Goal: Task Accomplishment & Management: Use online tool/utility

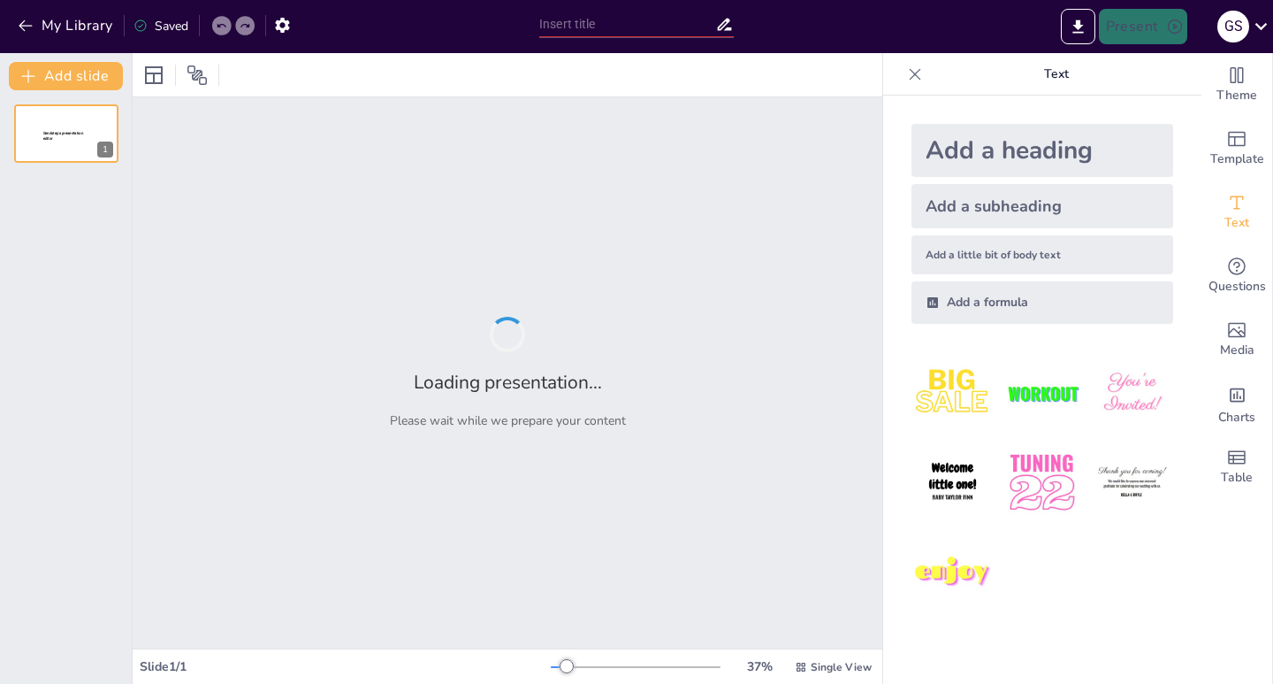
type input "Propuesta de Mejora en la Infraestructura y Recursos del HNAAA"
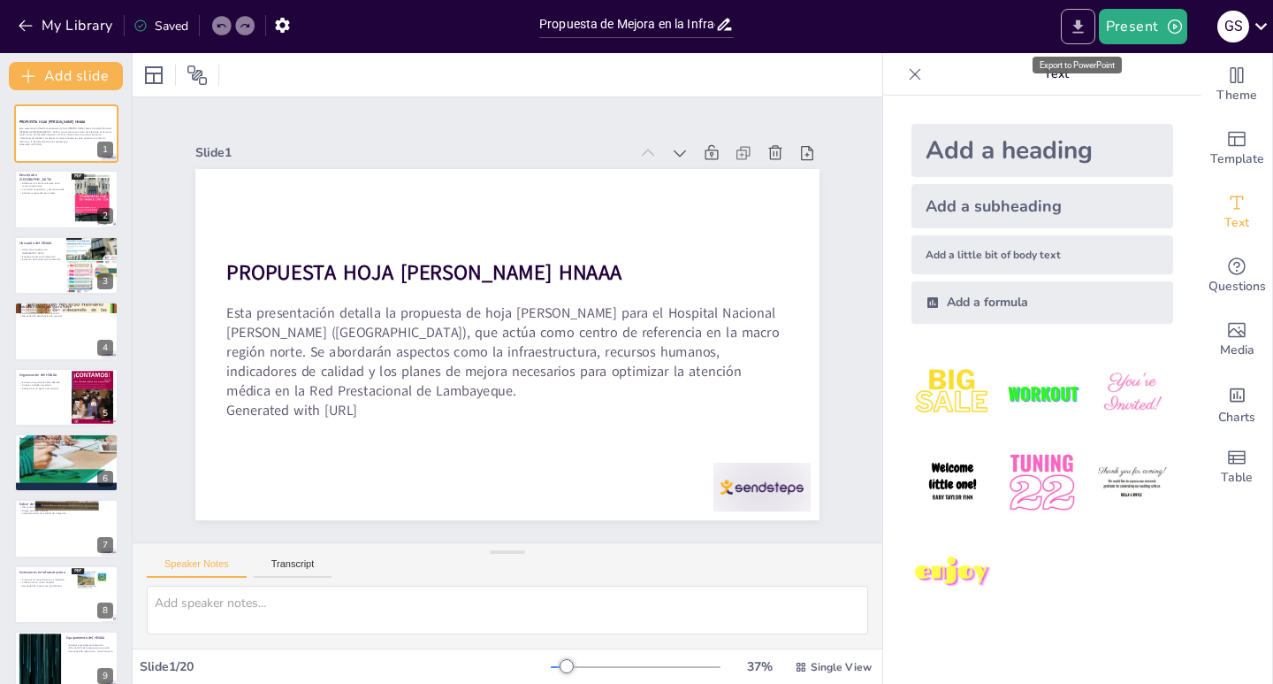
click at [1079, 33] on icon "Export to PowerPoint" at bounding box center [1078, 25] width 11 height 13
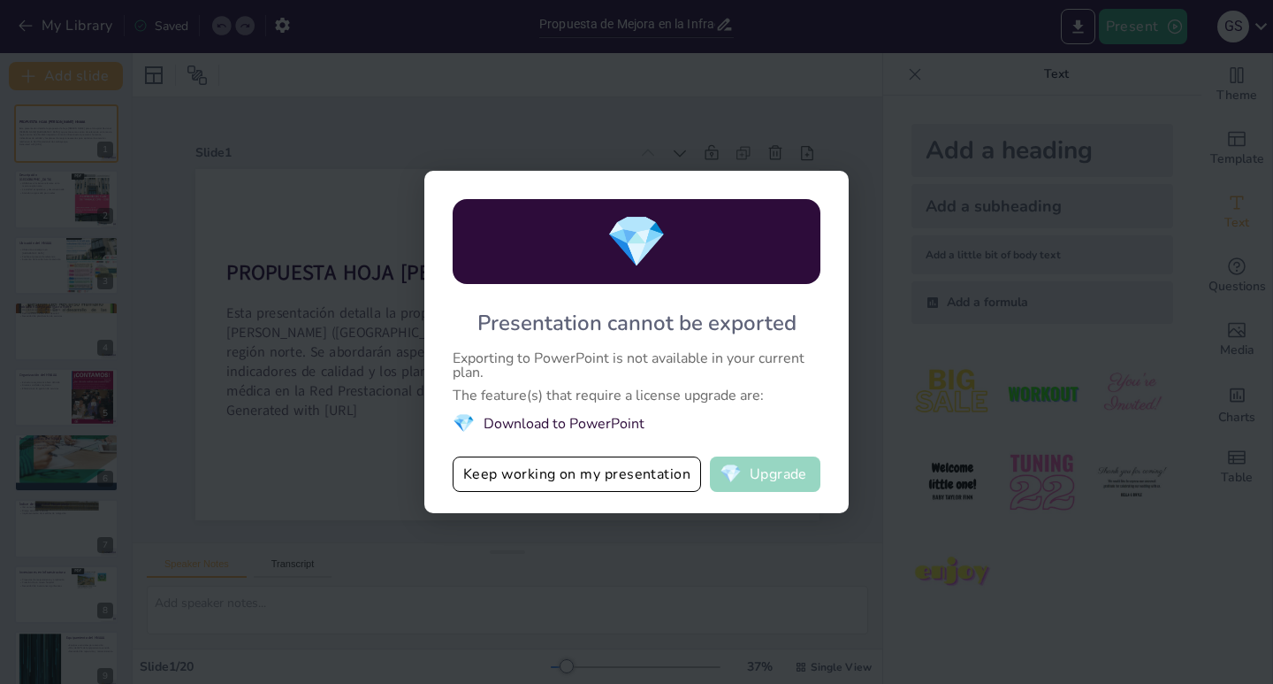
click at [747, 483] on button "💎 Upgrade" at bounding box center [765, 473] width 111 height 35
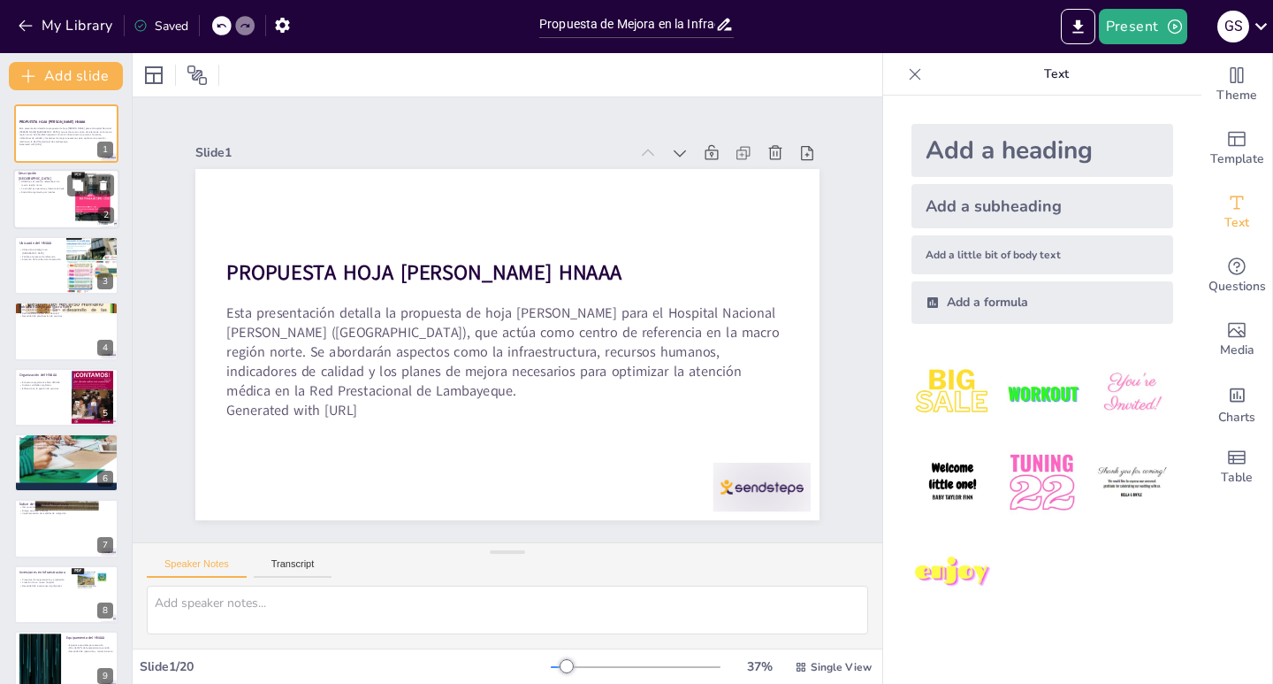
checkbox input "true"
click at [92, 218] on div at bounding box center [93, 200] width 42 height 57
type textarea "Lo IPSUM do sitametco adip el seddoeius tempor in utlabore et dolor ma al enima…"
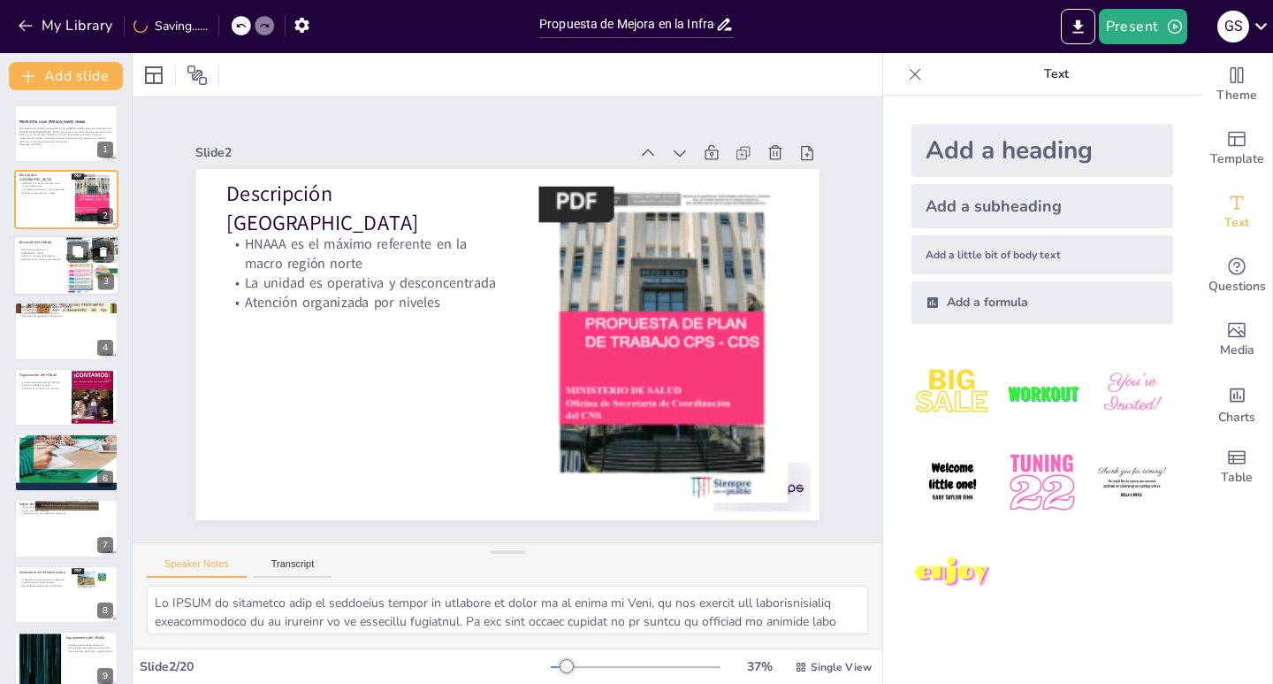
checkbox input "true"
click at [41, 283] on div at bounding box center [66, 265] width 106 height 60
type textarea "La ubicación del HNAAA en [GEOGRAPHIC_DATA] es clave para su funcionamiento, ya…"
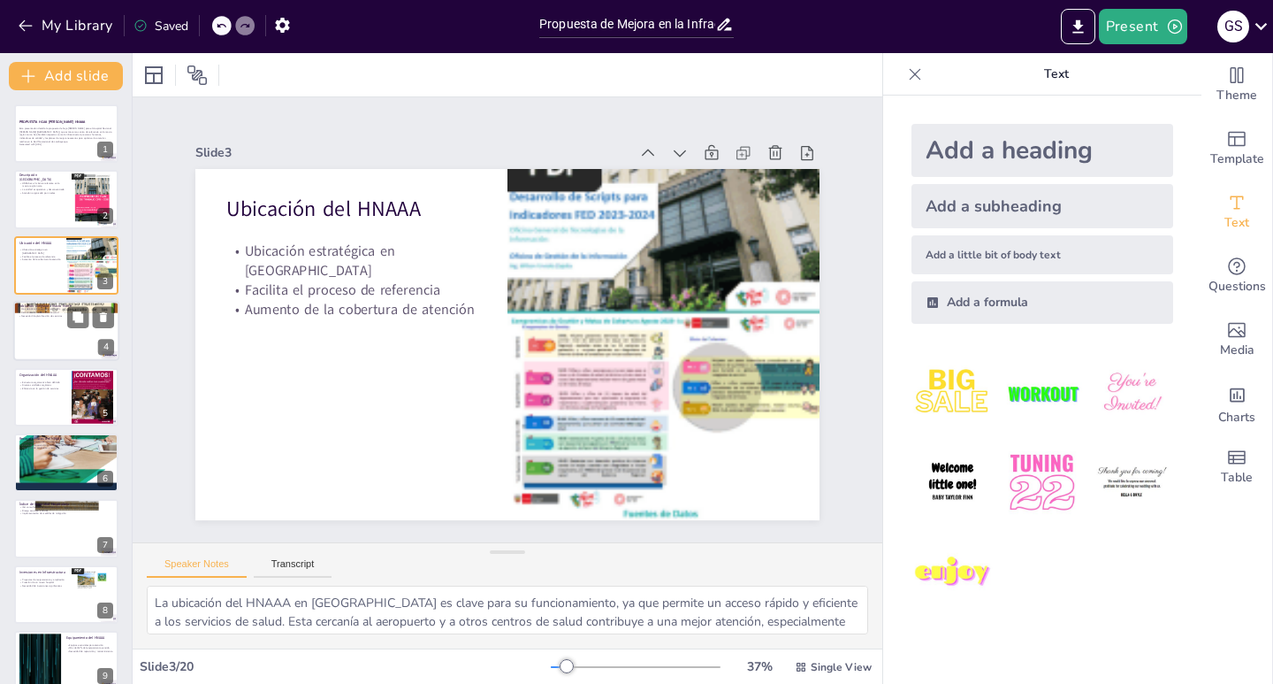
checkbox input "true"
click at [36, 333] on div at bounding box center [66, 331] width 106 height 60
type textarea "La cifra de más de 600 mil asegurados en la Red Prestacional de [GEOGRAPHIC_DAT…"
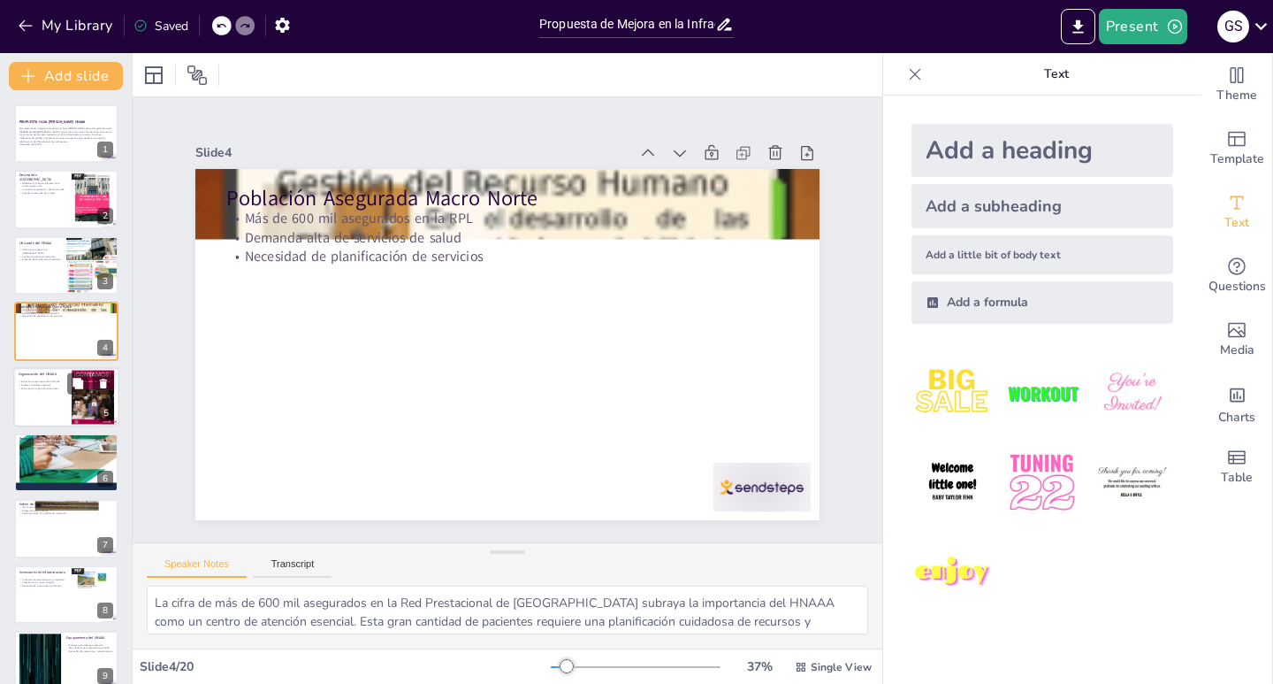
checkbox input "true"
click at [37, 385] on p "Diversas unidades orgánicas" at bounding box center [43, 385] width 48 height 4
type textarea "La organización del HNAAA es clave para su funcionamiento eficiente. Una estruc…"
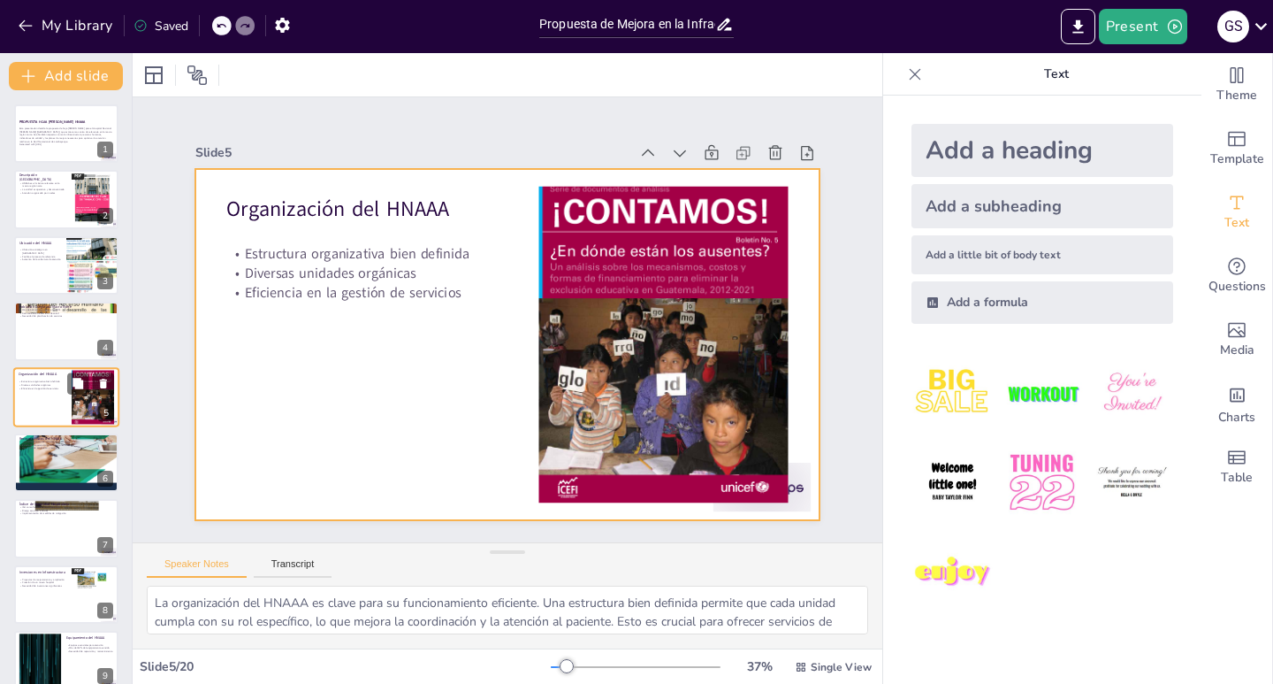
scroll to position [10, 0]
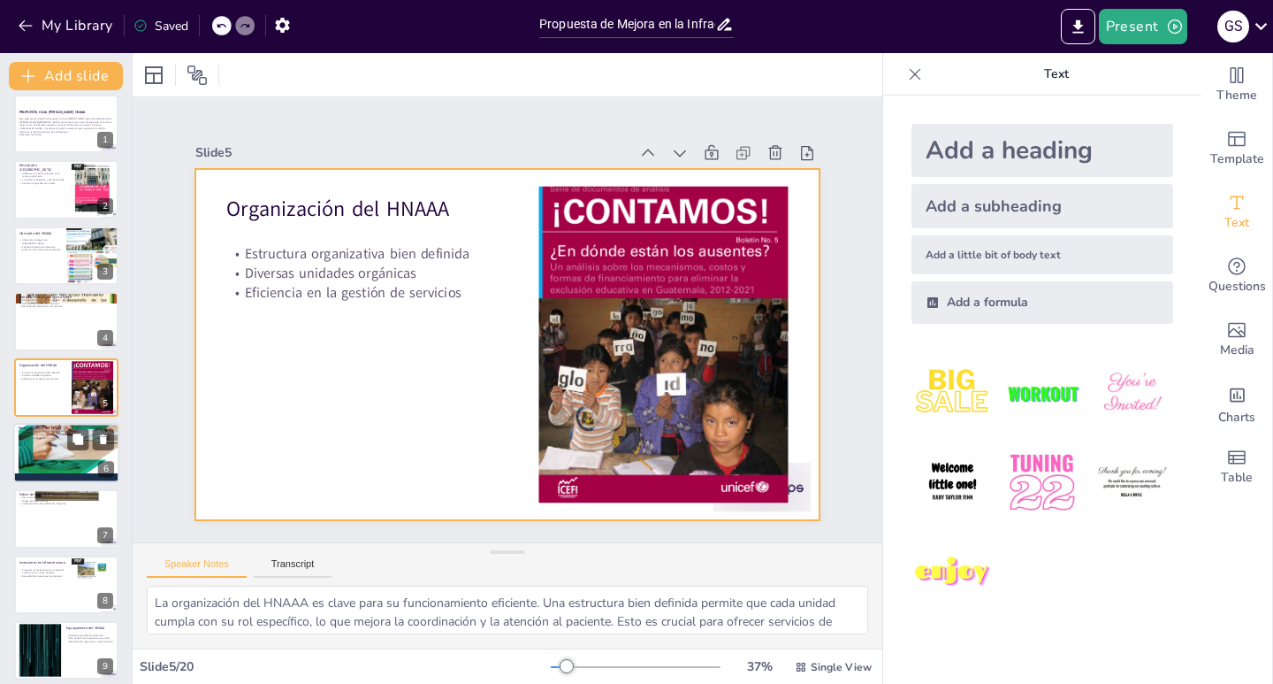
checkbox input "true"
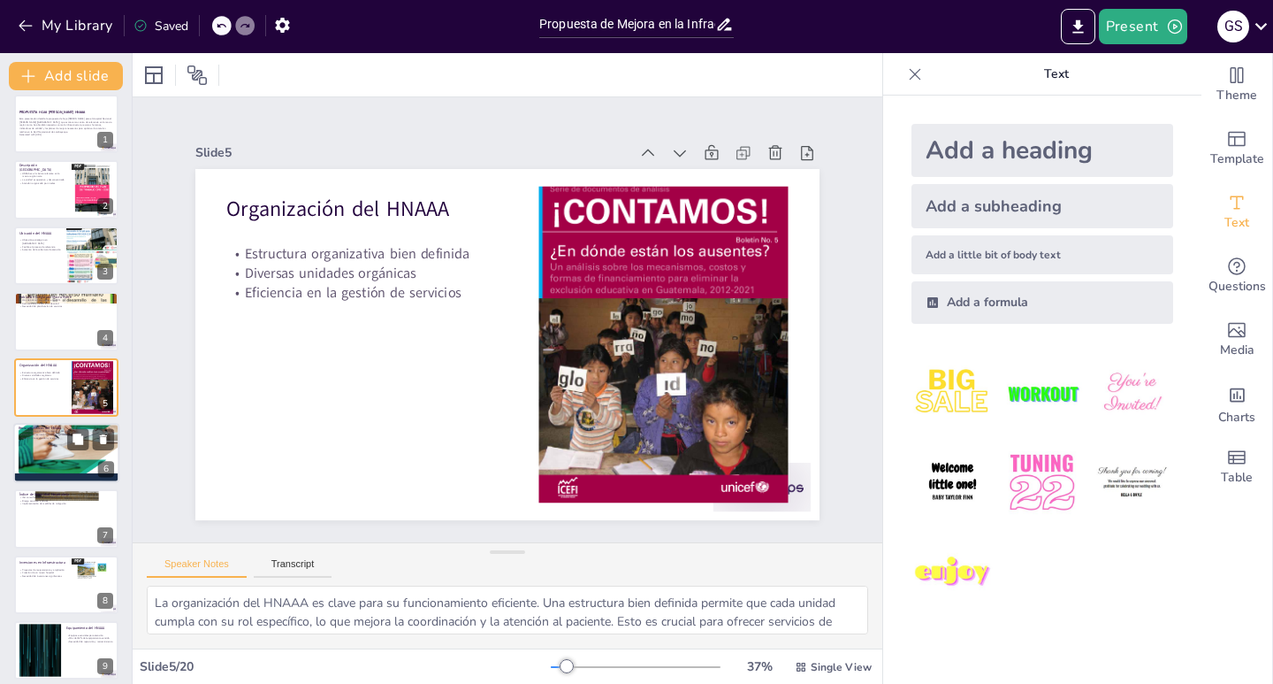
click at [50, 450] on div at bounding box center [66, 453] width 106 height 150
type textarea "La infraestructura del HNAAA es fundamental para su capacidad de atención. Con …"
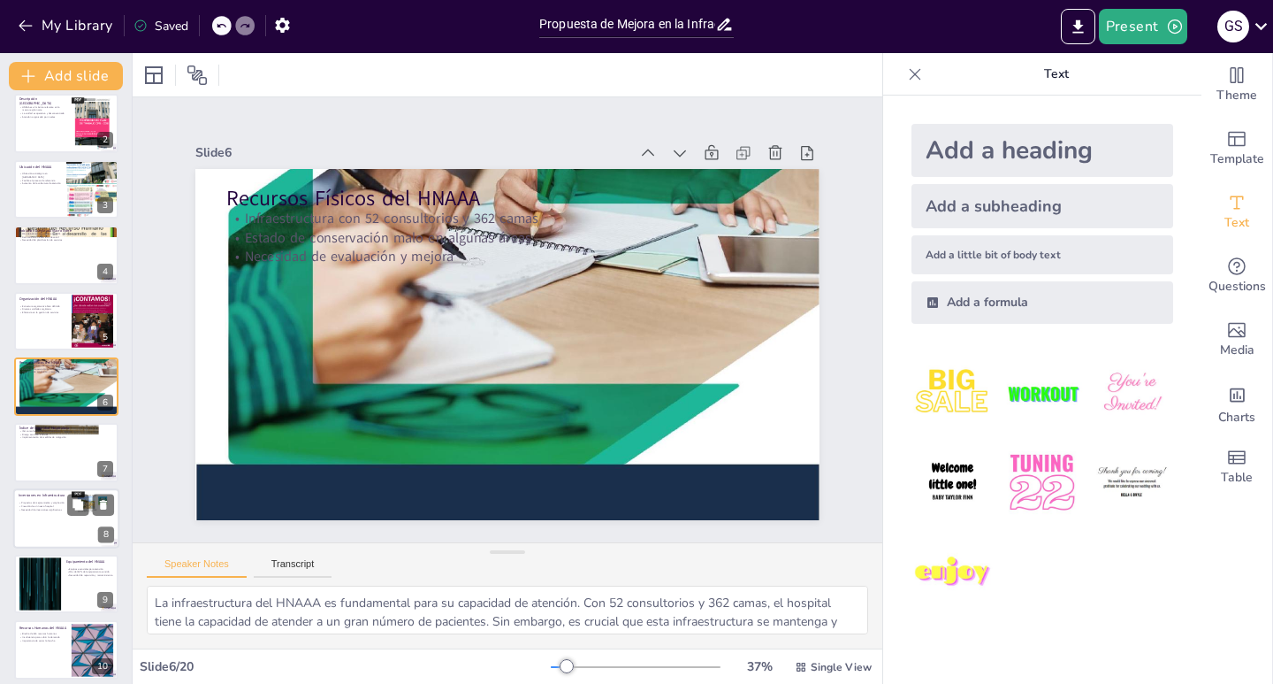
checkbox input "true"
click at [53, 518] on div at bounding box center [66, 518] width 106 height 60
type textarea "Los proyectos de mejoramiento y ampliación son fundamentales para el futuro del…"
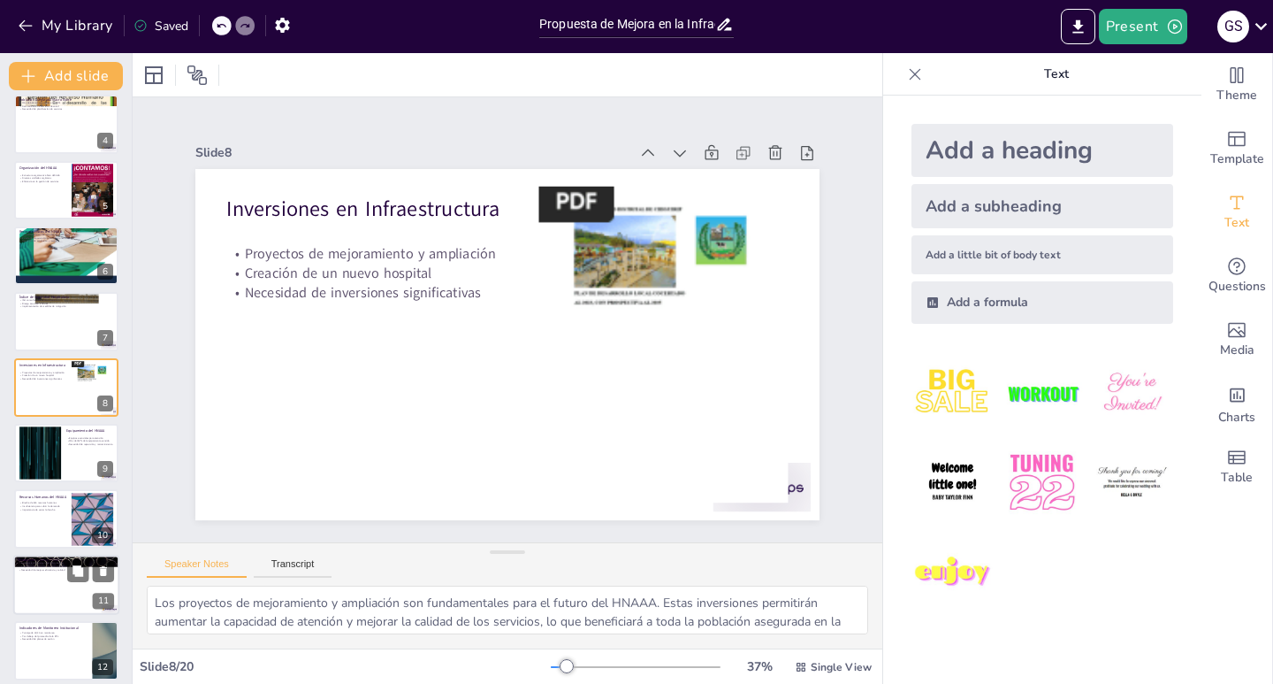
checkbox input "true"
click at [60, 578] on div at bounding box center [66, 584] width 106 height 60
type textarea "El avance significativo en la atención médica es un indicador positivo del esfu…"
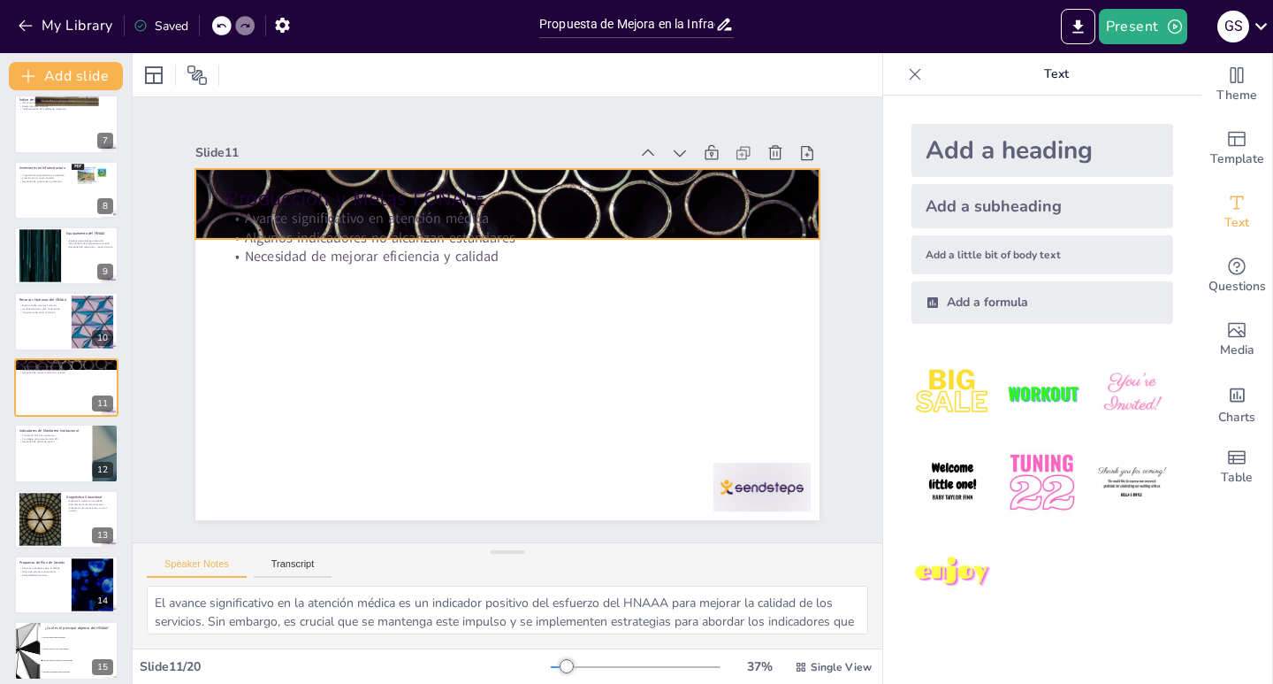
checkbox input "true"
